Goal: Transaction & Acquisition: Purchase product/service

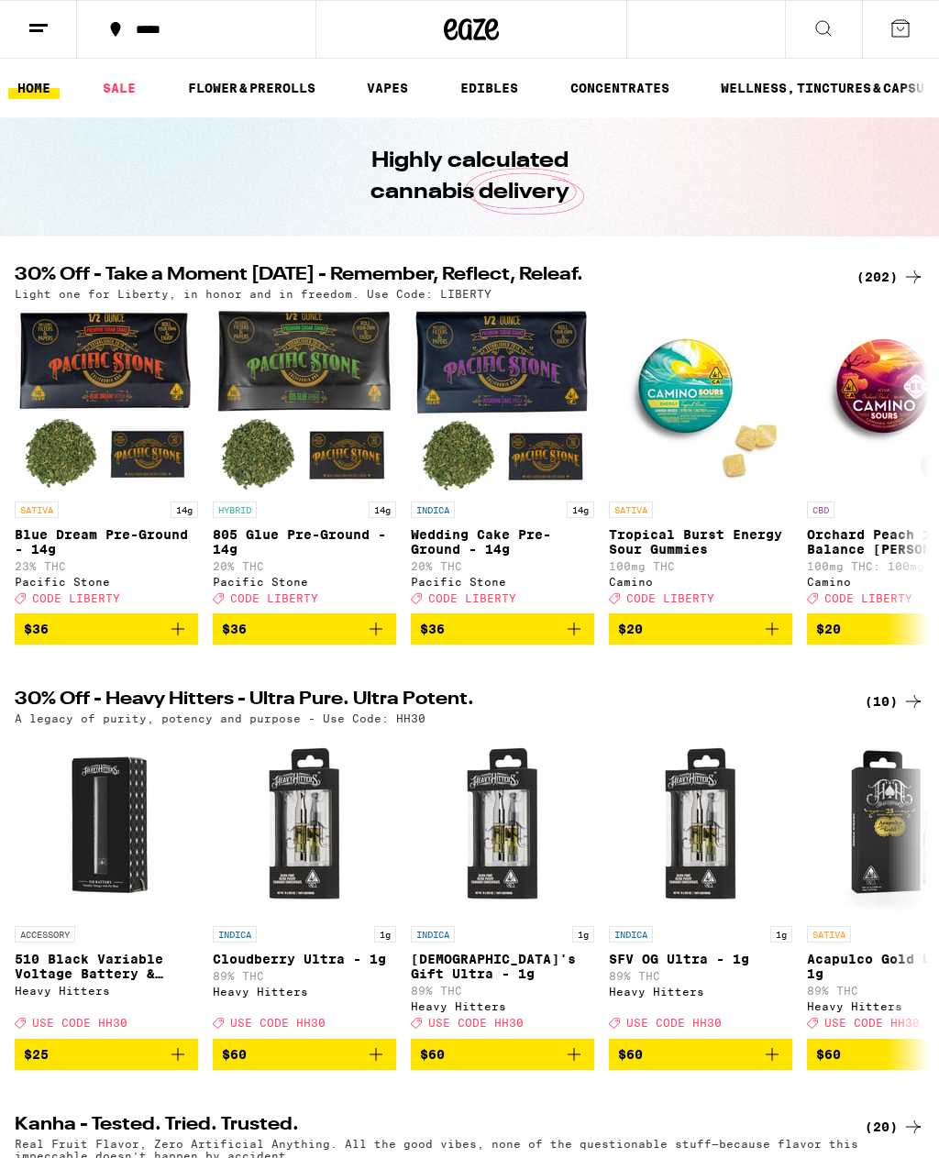
click at [879, 273] on div "(202)" at bounding box center [891, 277] width 68 height 22
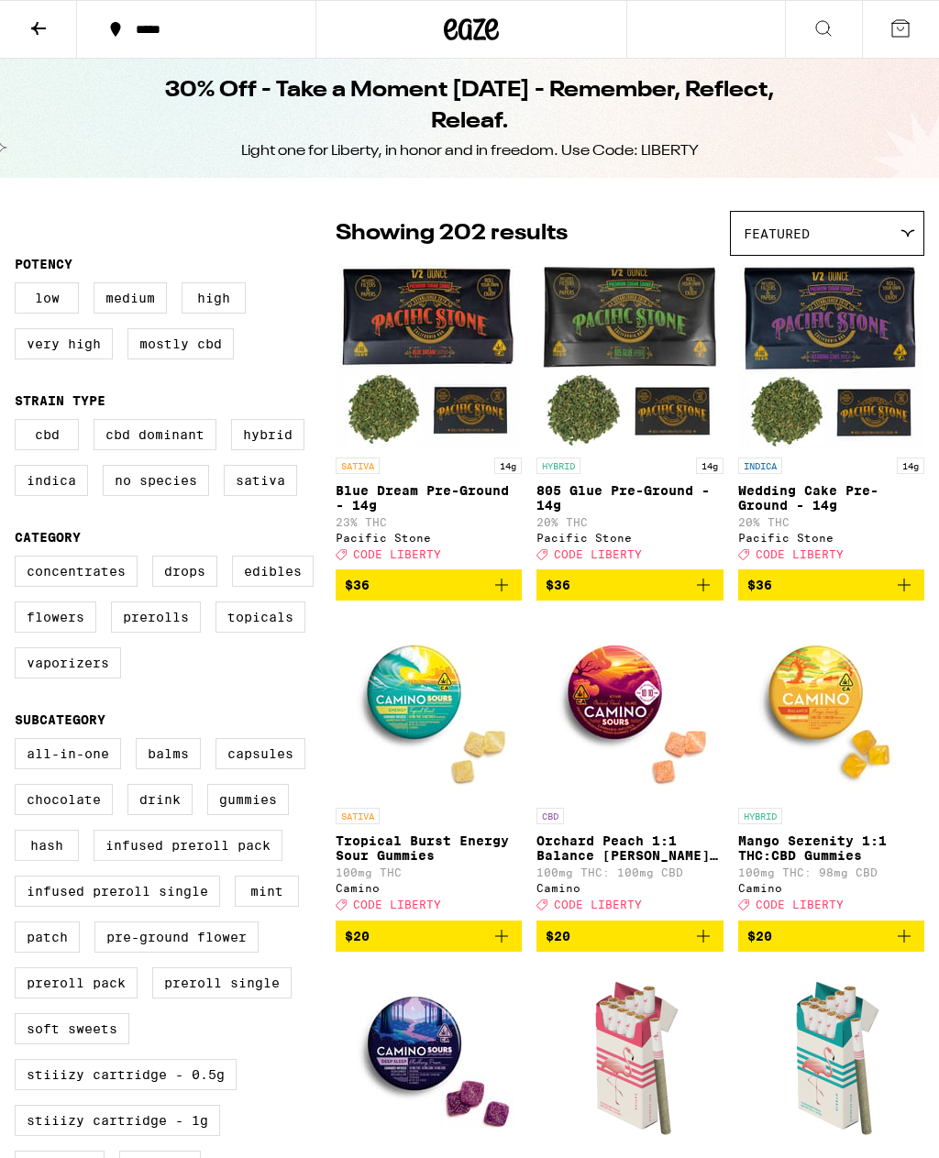
click at [279, 587] on label "Edibles" at bounding box center [273, 571] width 82 height 31
click at [19, 560] on input "Edibles" at bounding box center [18, 559] width 1 height 1
checkbox input "true"
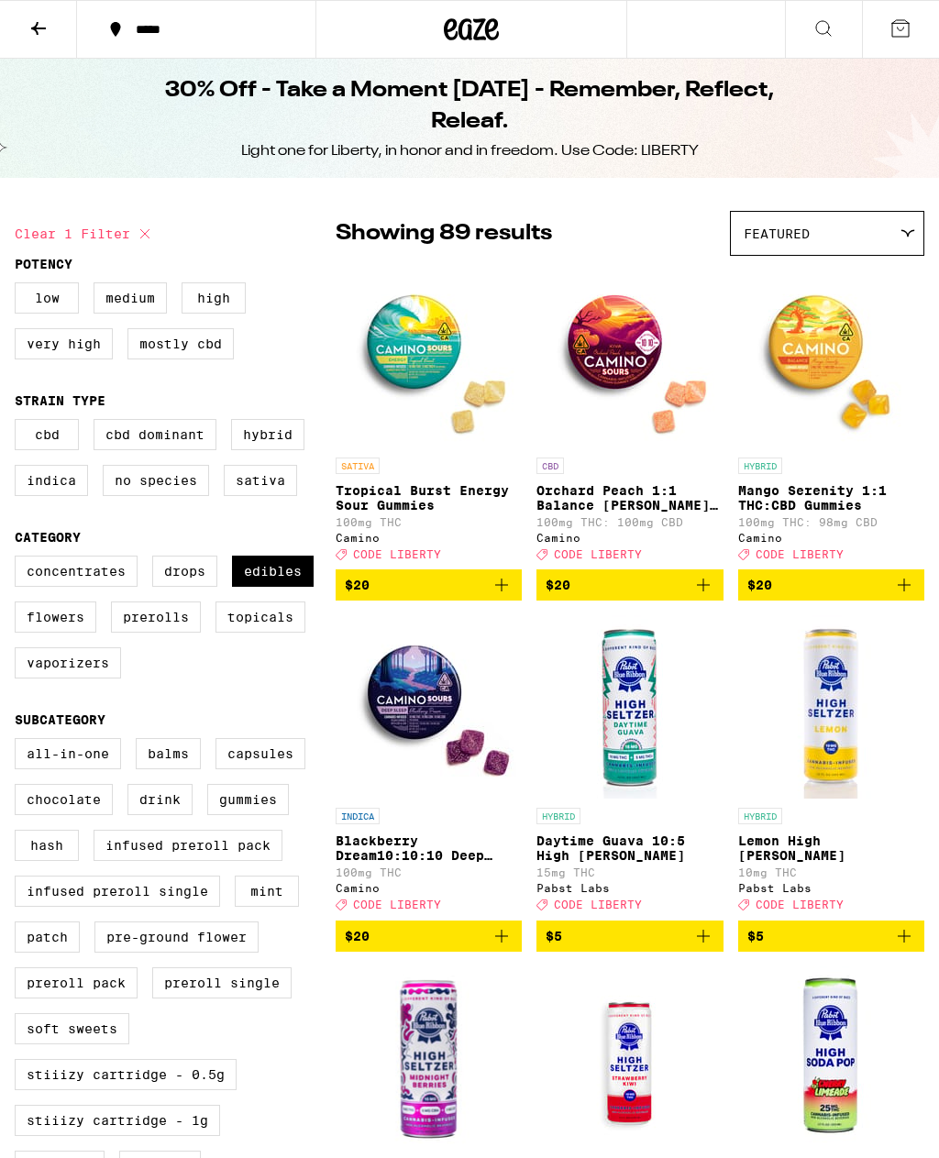
click at [93, 679] on label "Vaporizers" at bounding box center [68, 663] width 106 height 31
click at [19, 560] on input "Vaporizers" at bounding box center [18, 559] width 1 height 1
checkbox input "true"
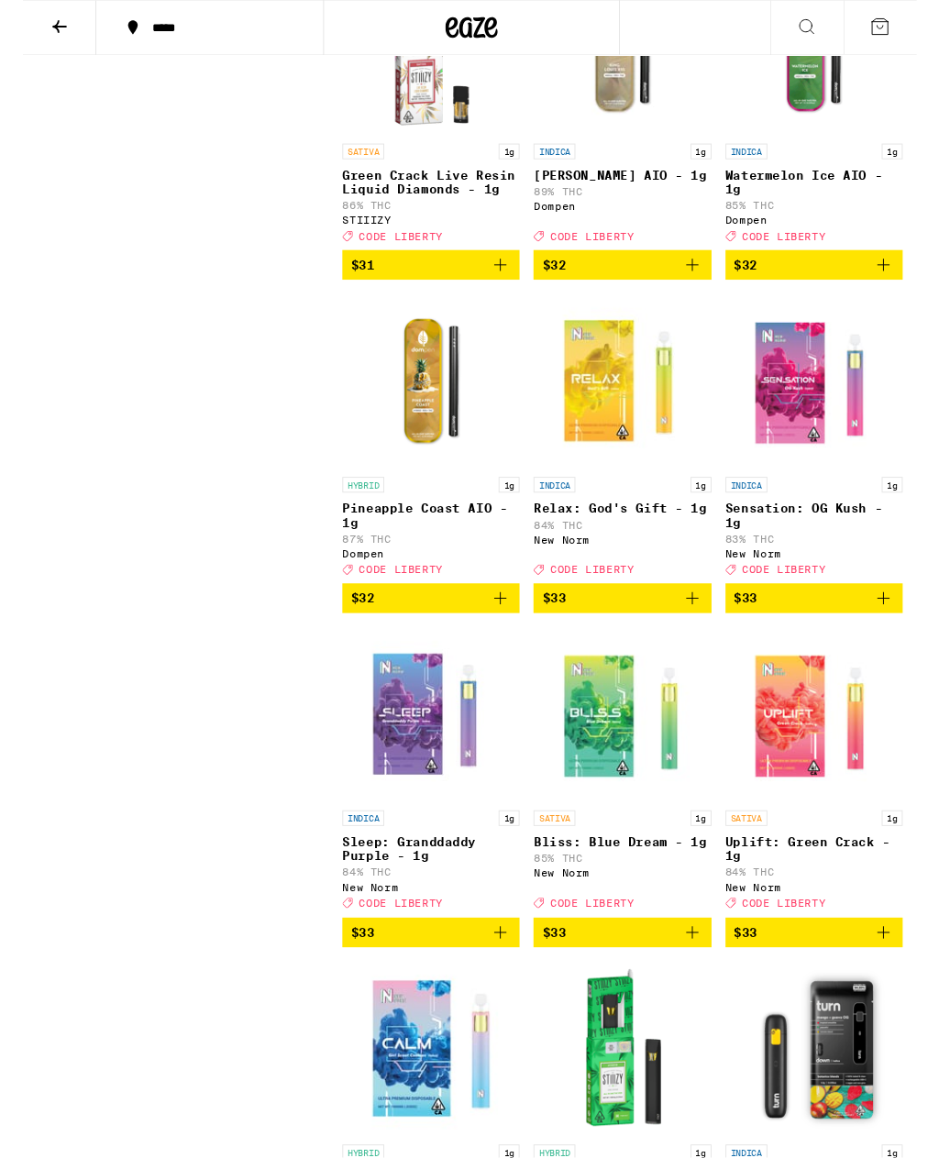
scroll to position [13222, 0]
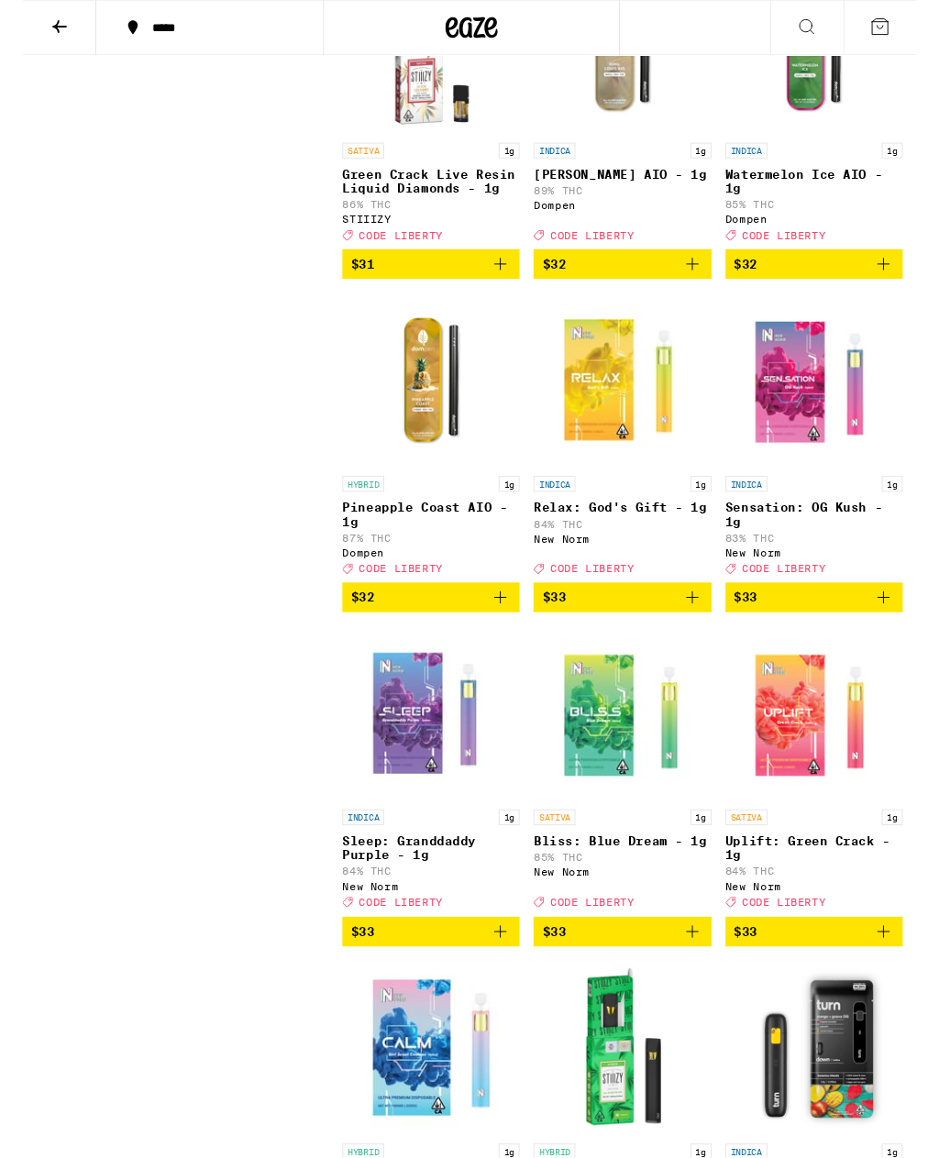
click at [856, 141] on img "Open page for Watermelon Ice AIO - 1g from Dompen" at bounding box center [830, 49] width 183 height 183
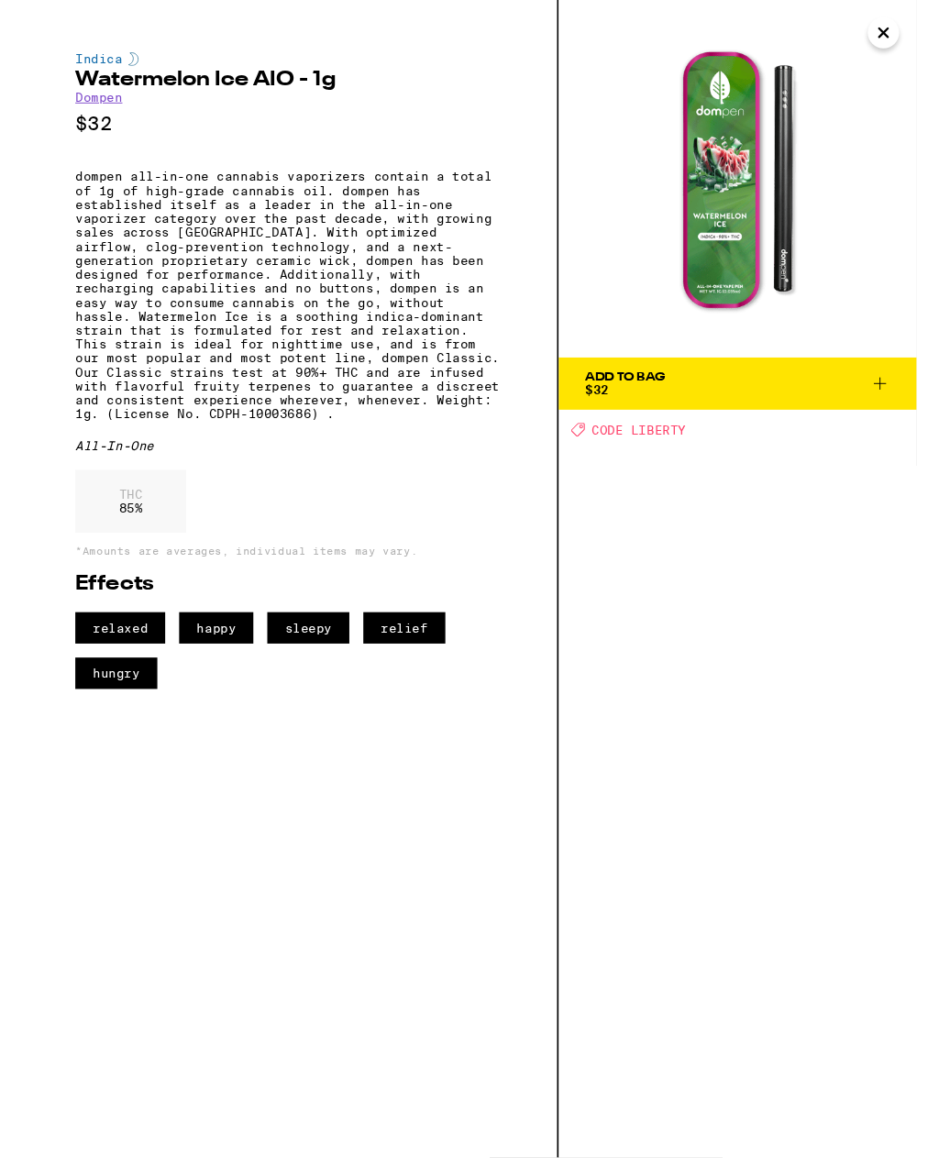
scroll to position [13223, 0]
click at [914, 26] on button "Close" at bounding box center [904, 34] width 33 height 33
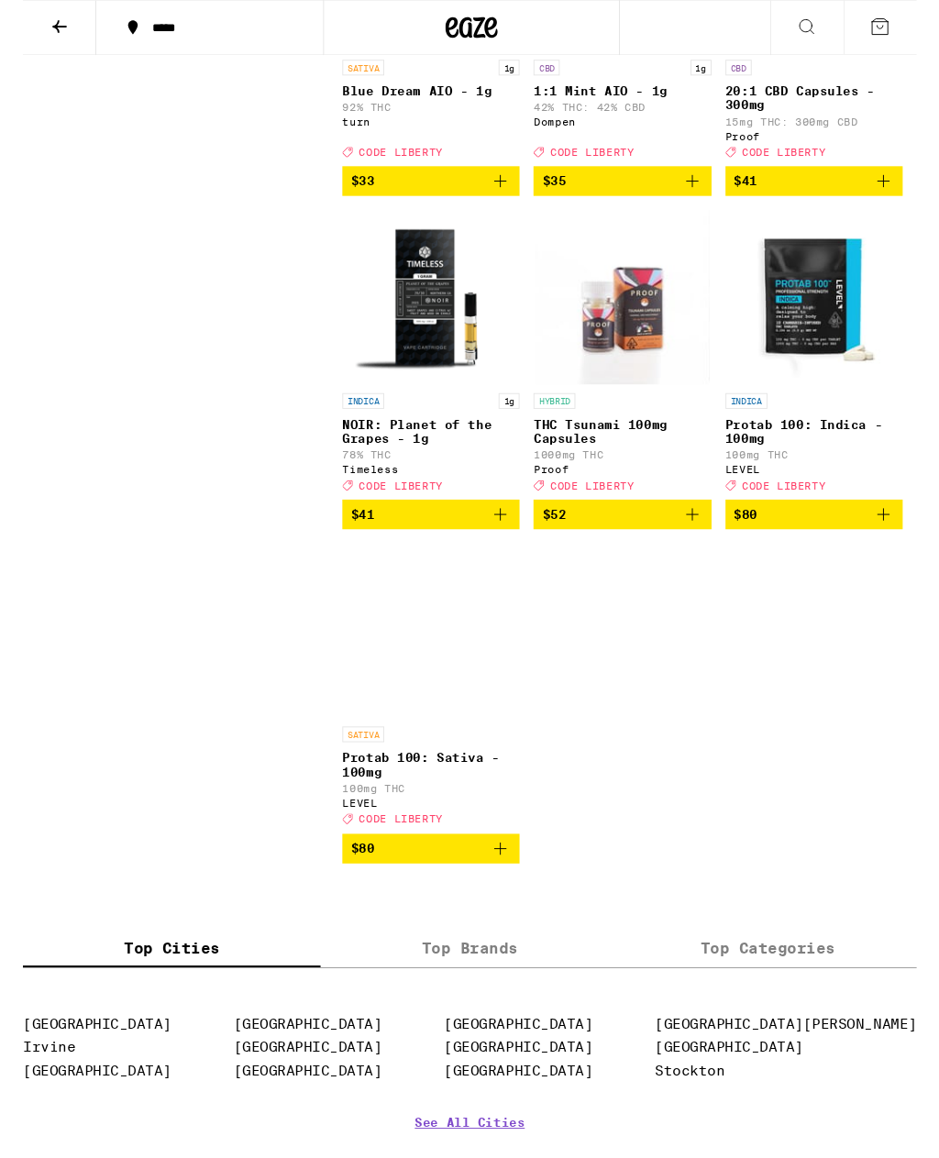
scroll to position [14725, 0]
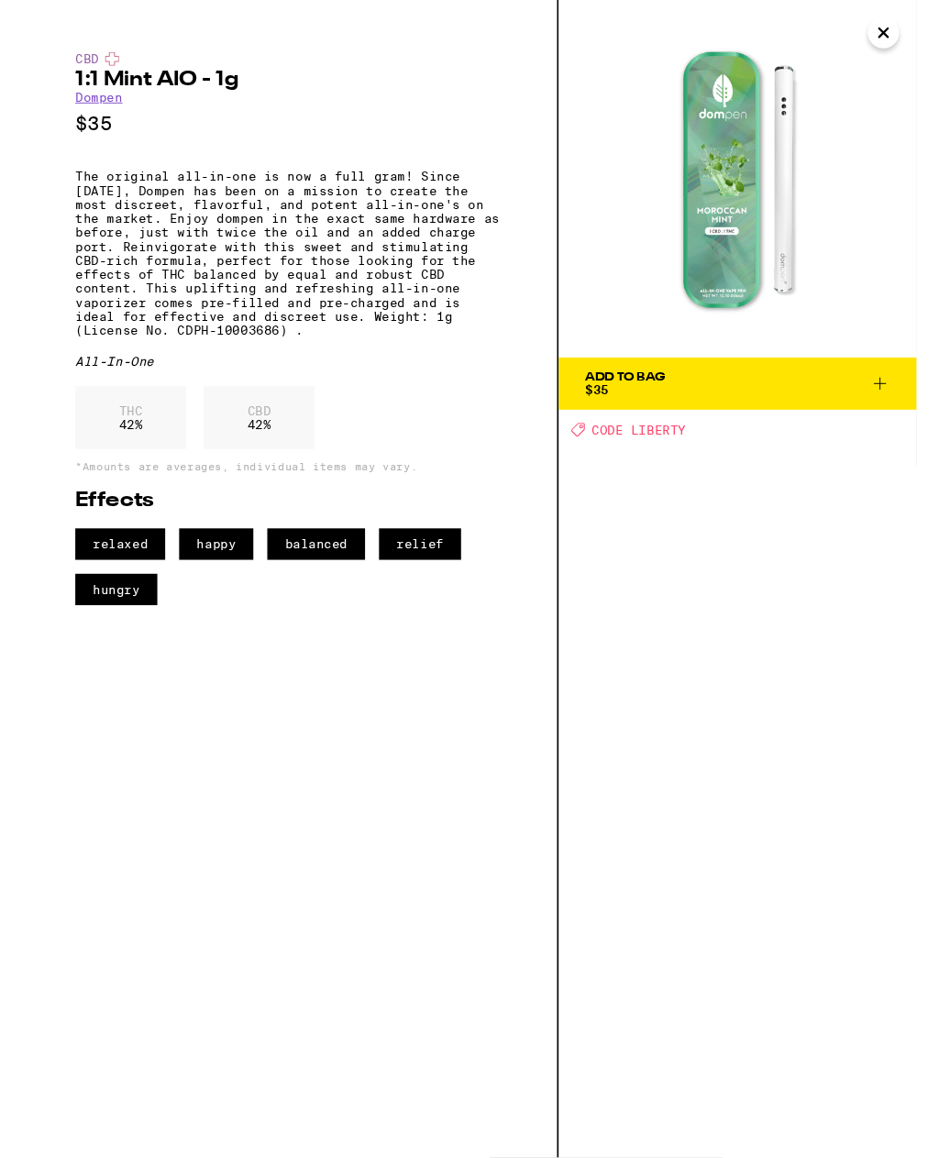
scroll to position [14726, 0]
click at [914, 28] on button "Close" at bounding box center [904, 34] width 33 height 33
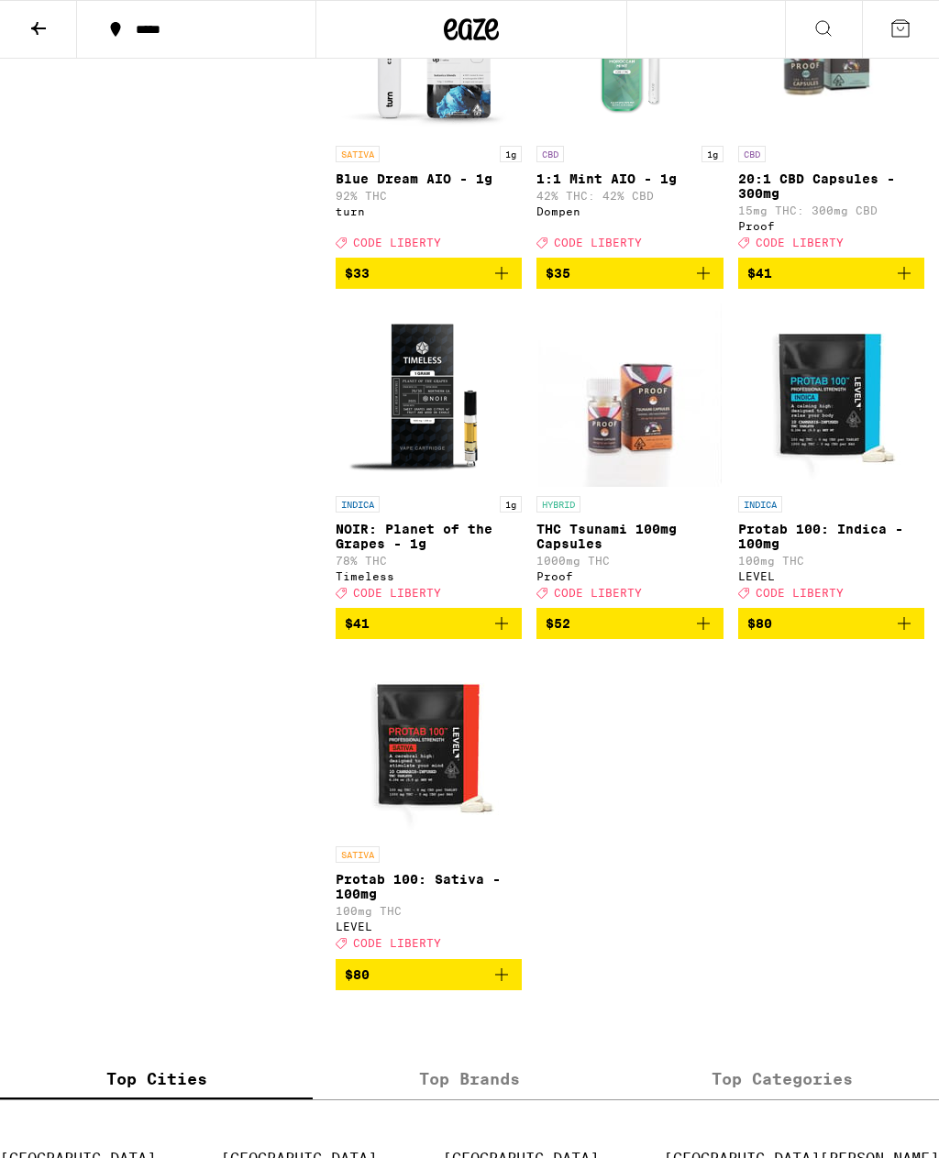
scroll to position [14628, 0]
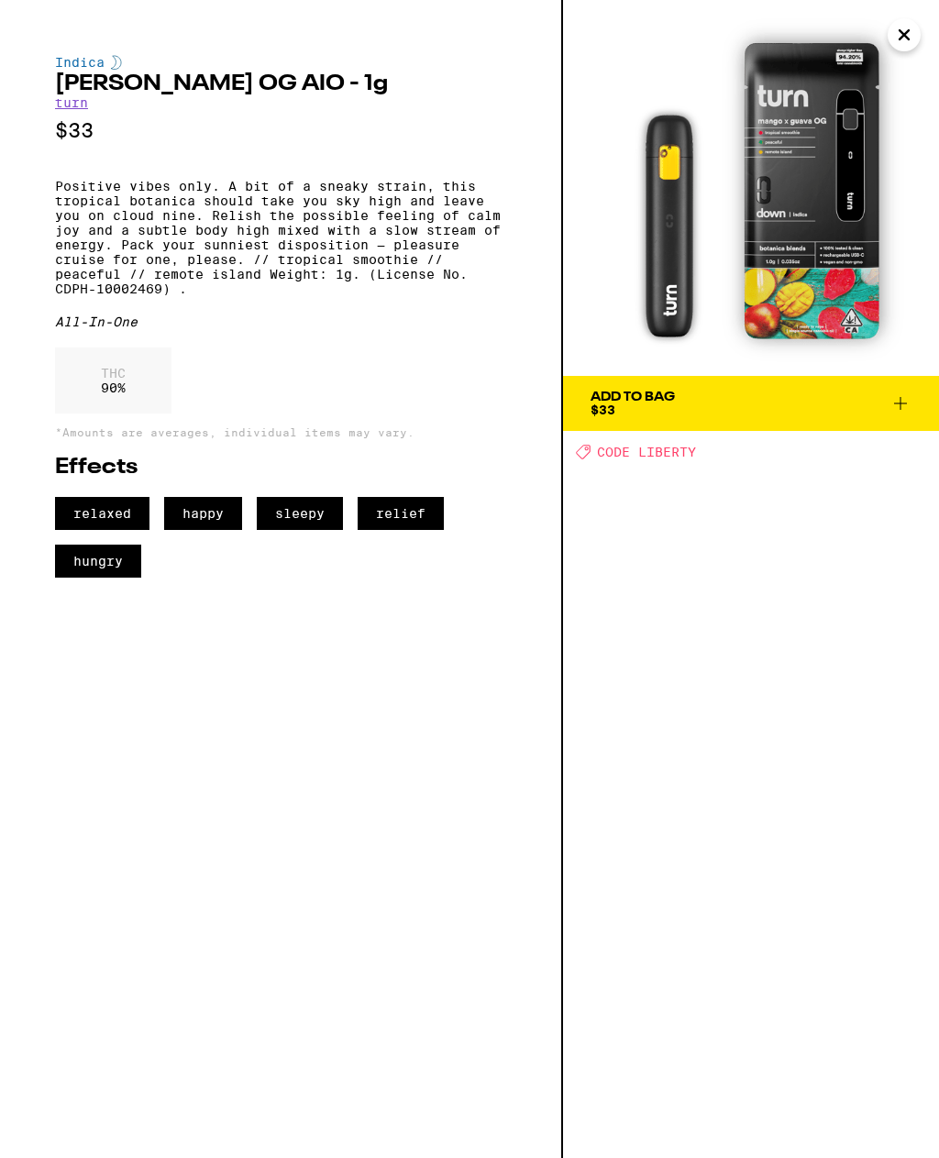
click at [909, 43] on button "Close" at bounding box center [904, 34] width 33 height 33
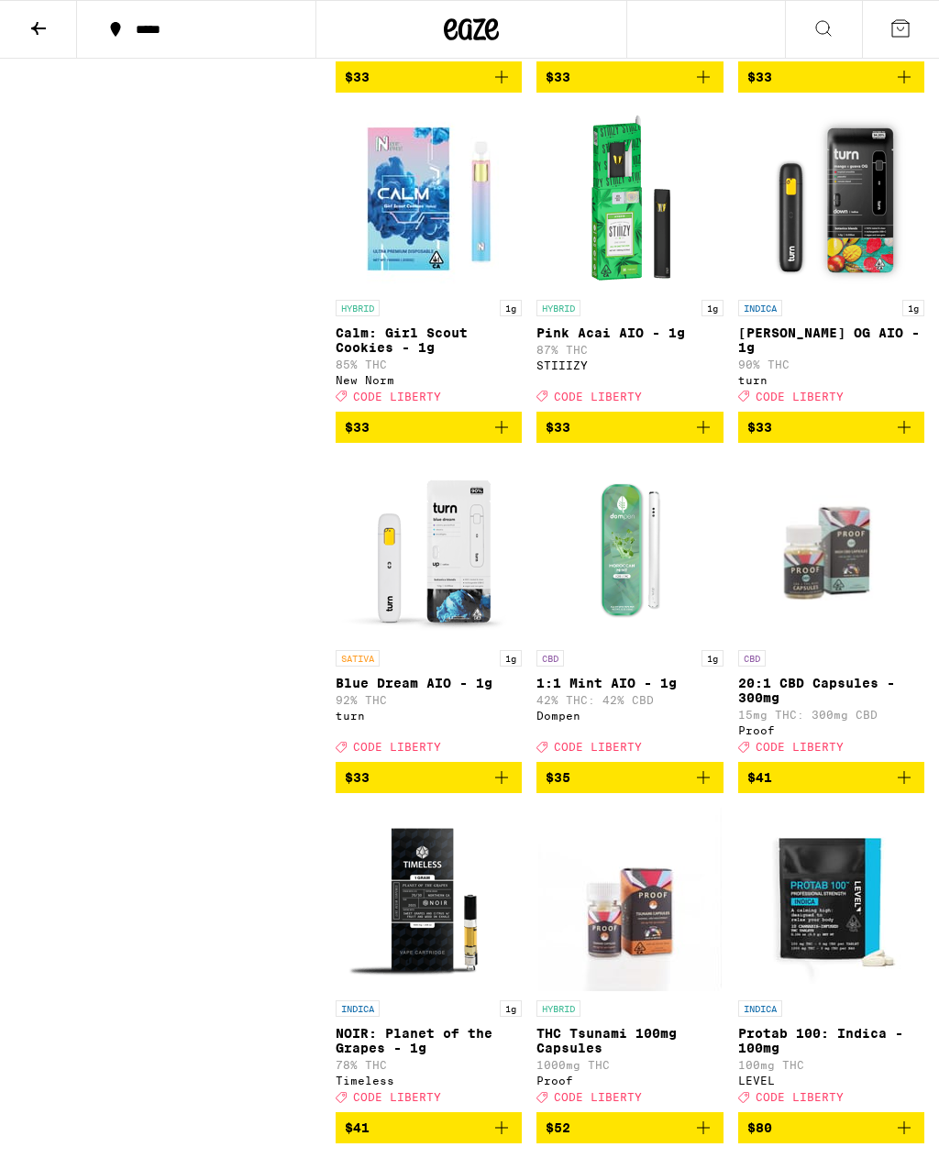
scroll to position [14123, 0]
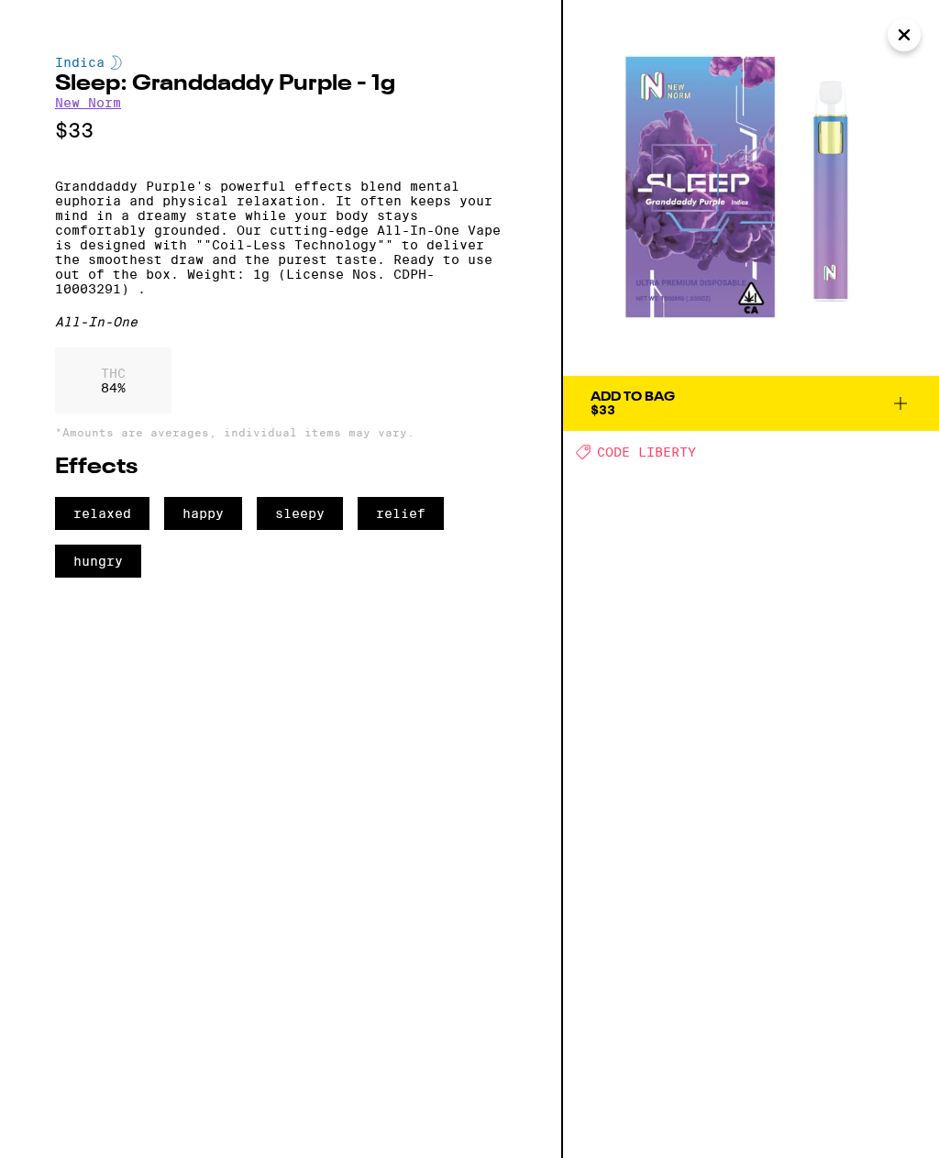
click at [916, 31] on button "Close" at bounding box center [904, 34] width 33 height 33
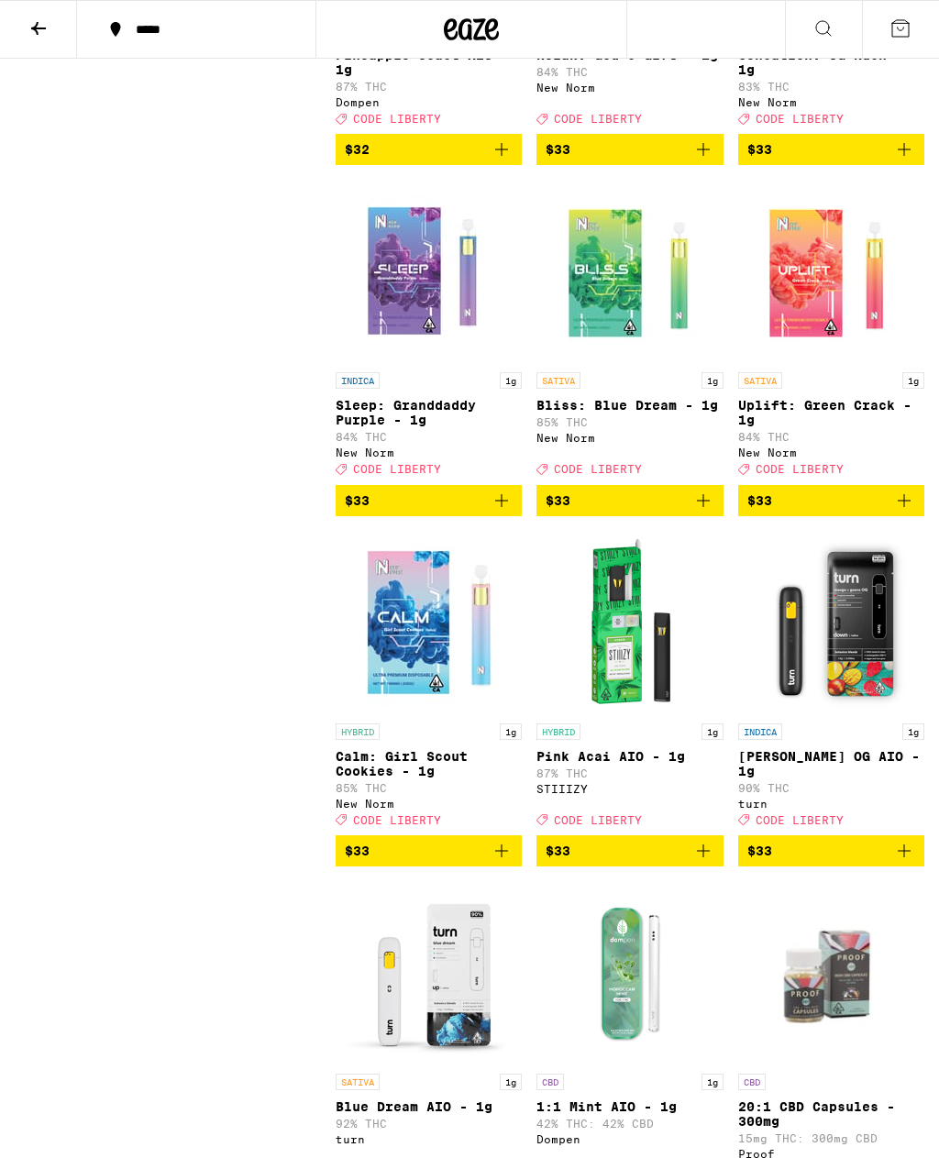
scroll to position [13700, 0]
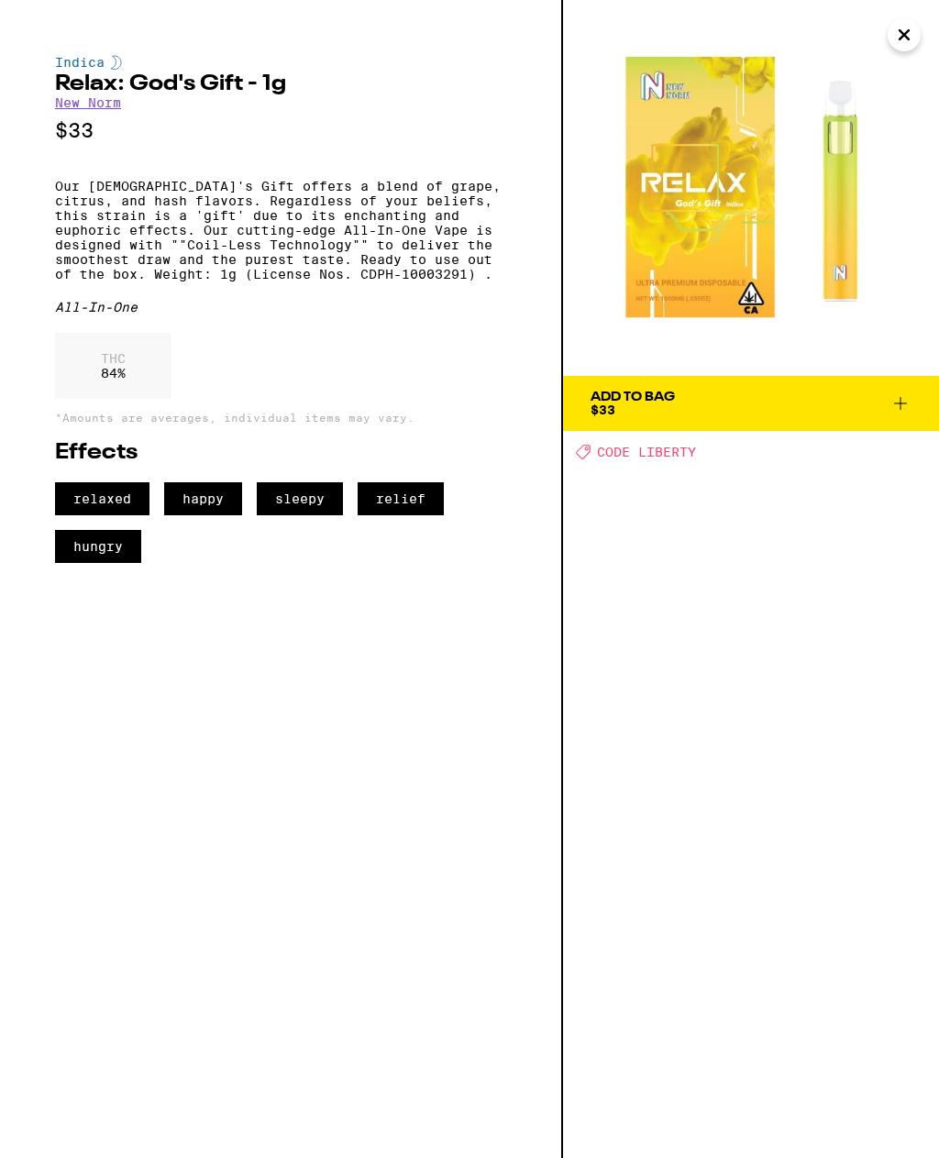
click at [909, 28] on button "Close" at bounding box center [904, 34] width 33 height 33
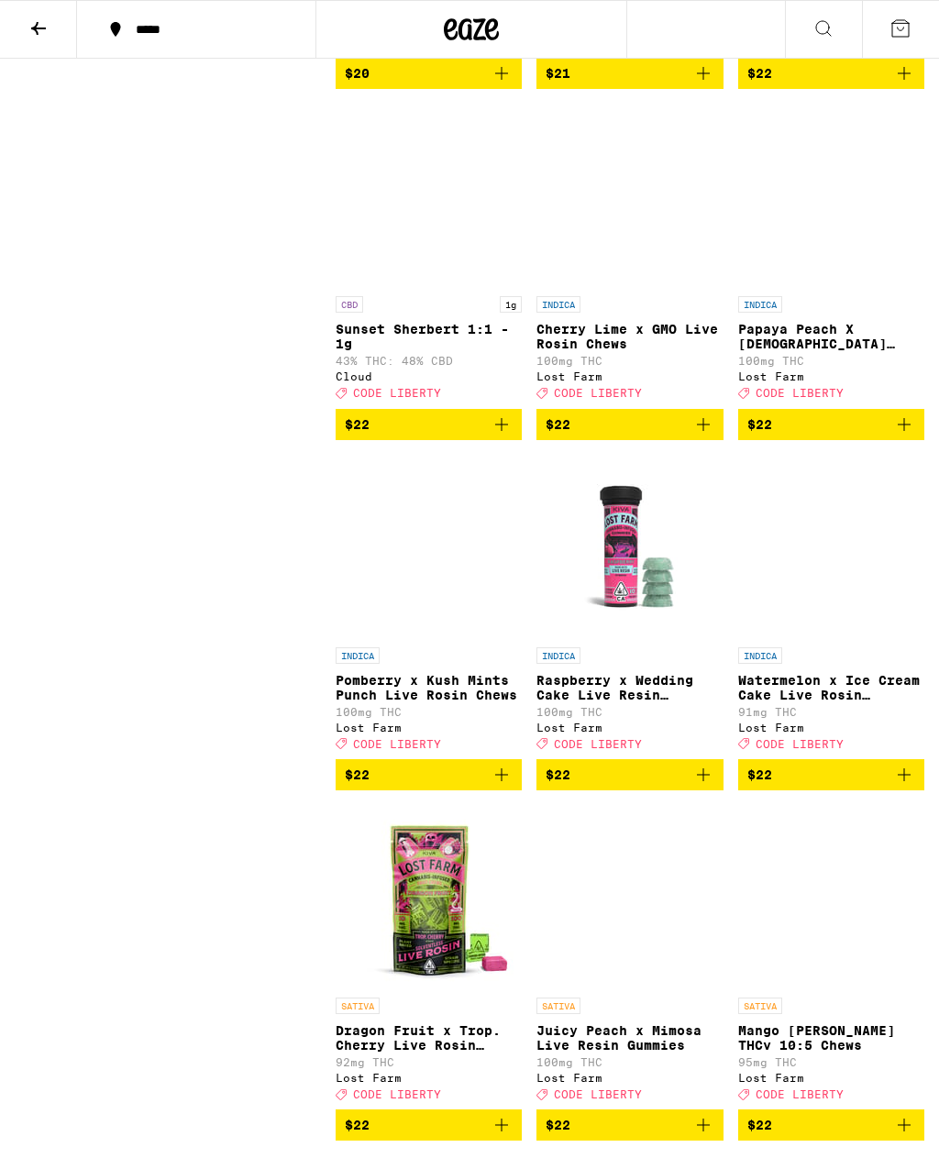
scroll to position [8560, 0]
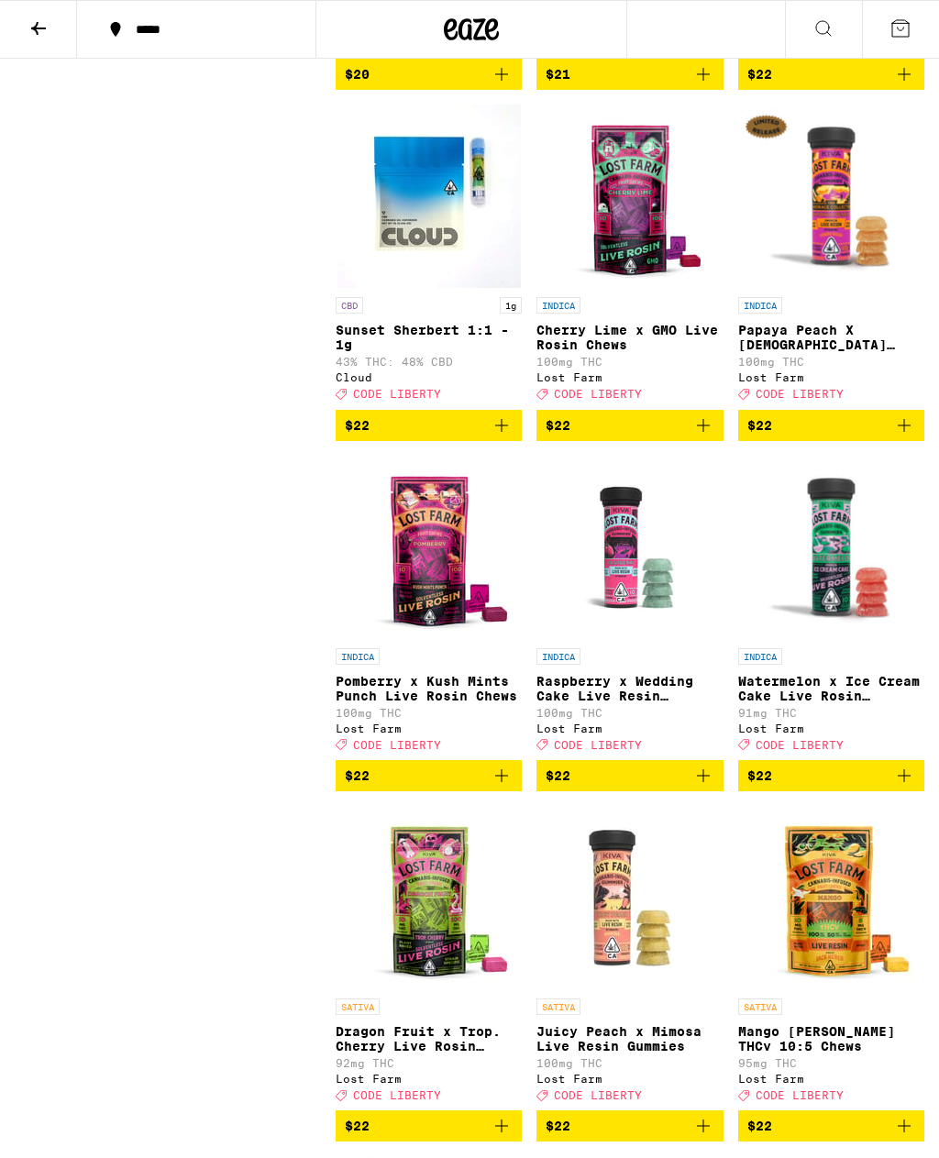
click at [421, 288] on img "Open page for Sunset Sherbert 1:1 - 1g from Cloud" at bounding box center [429, 196] width 183 height 183
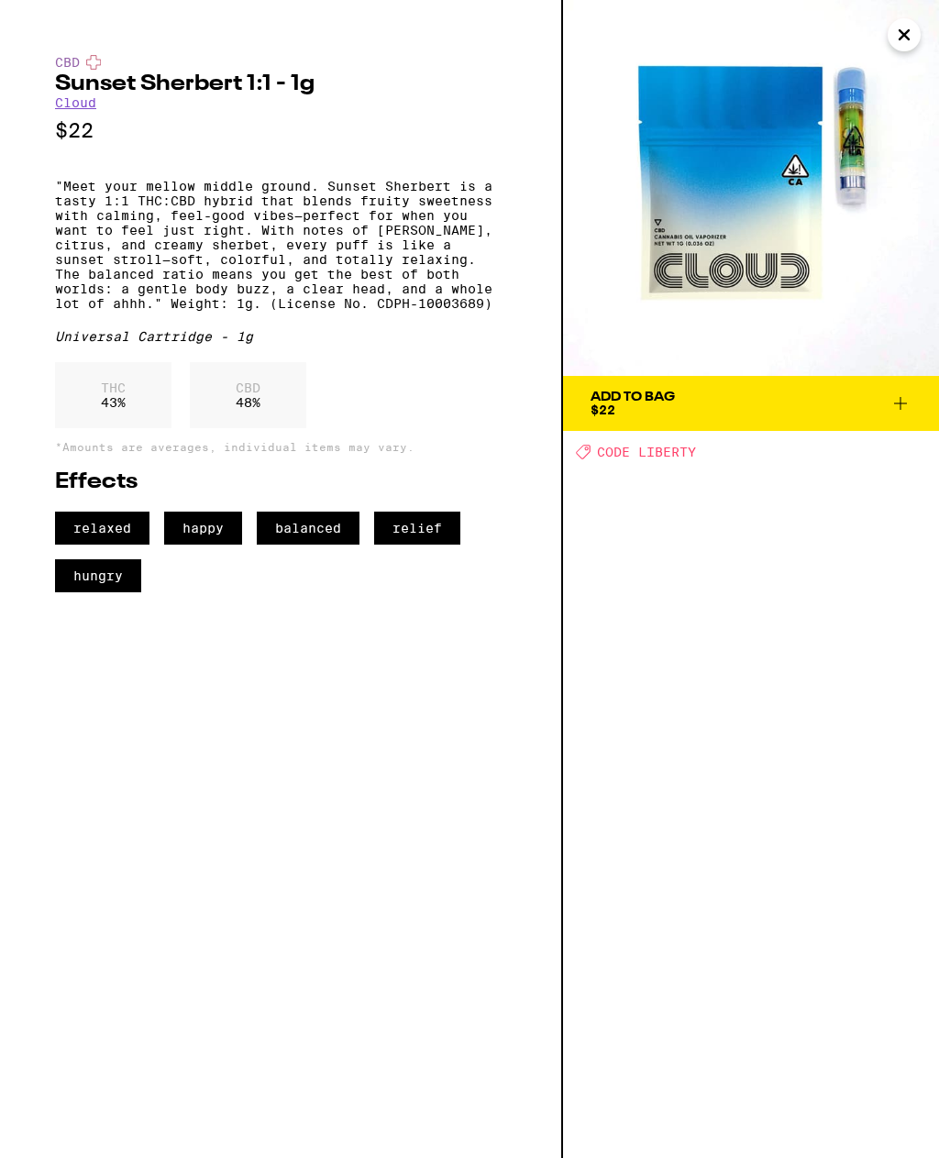
click at [911, 27] on button "Close" at bounding box center [904, 34] width 33 height 33
